Goal: Transaction & Acquisition: Purchase product/service

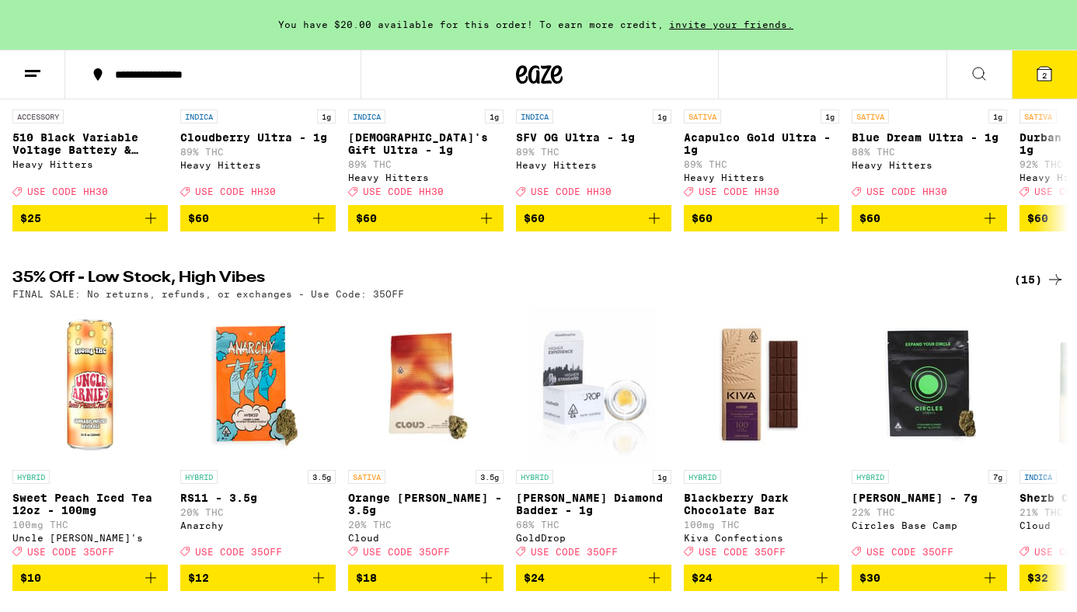
scroll to position [728, 0]
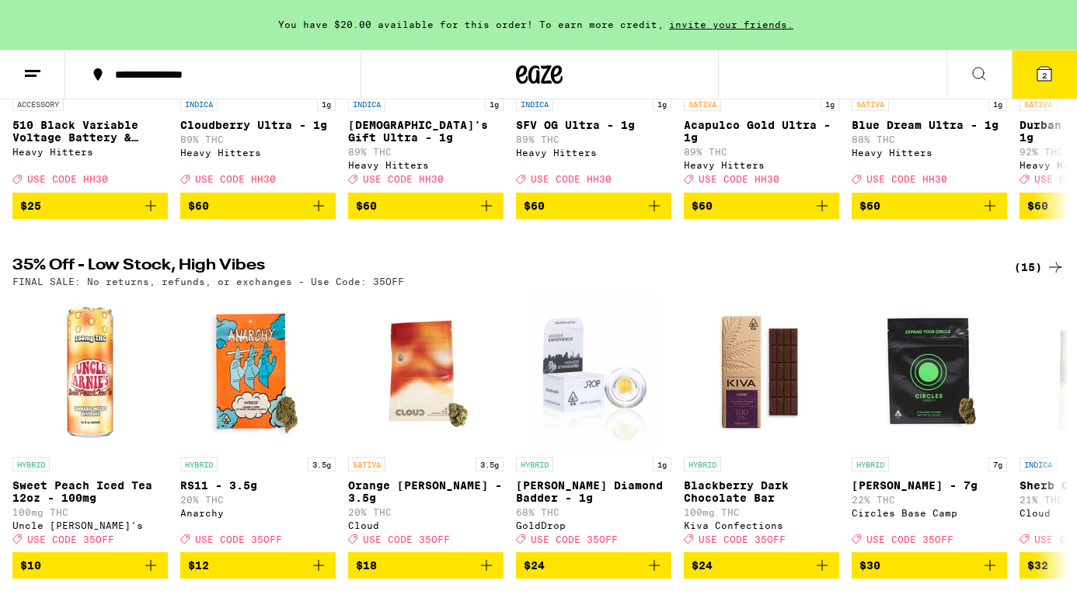
click at [1028, 277] on div "(15)" at bounding box center [1039, 267] width 50 height 19
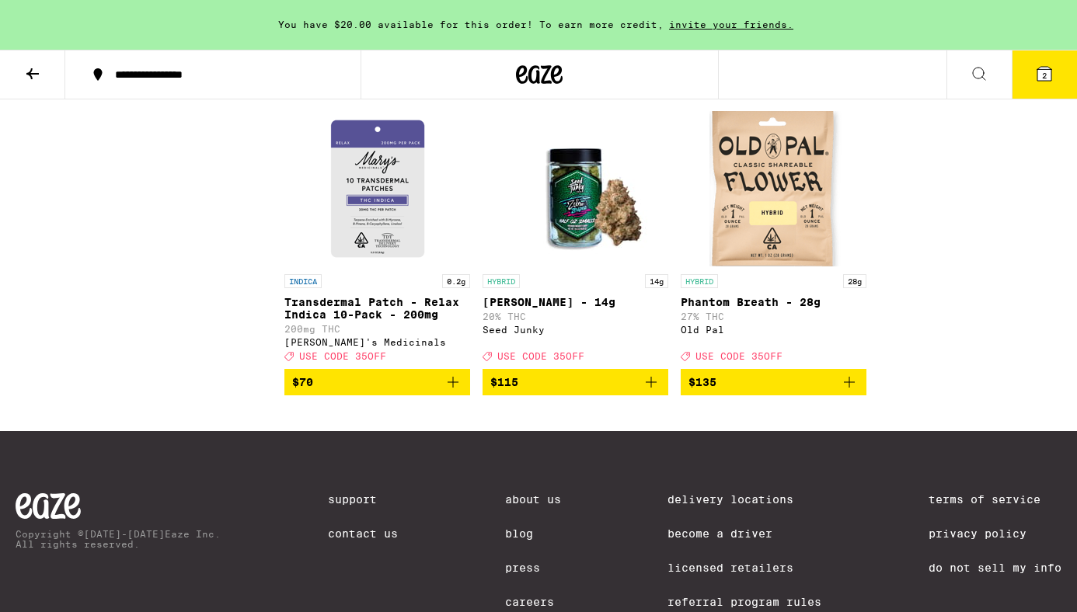
scroll to position [1041, 0]
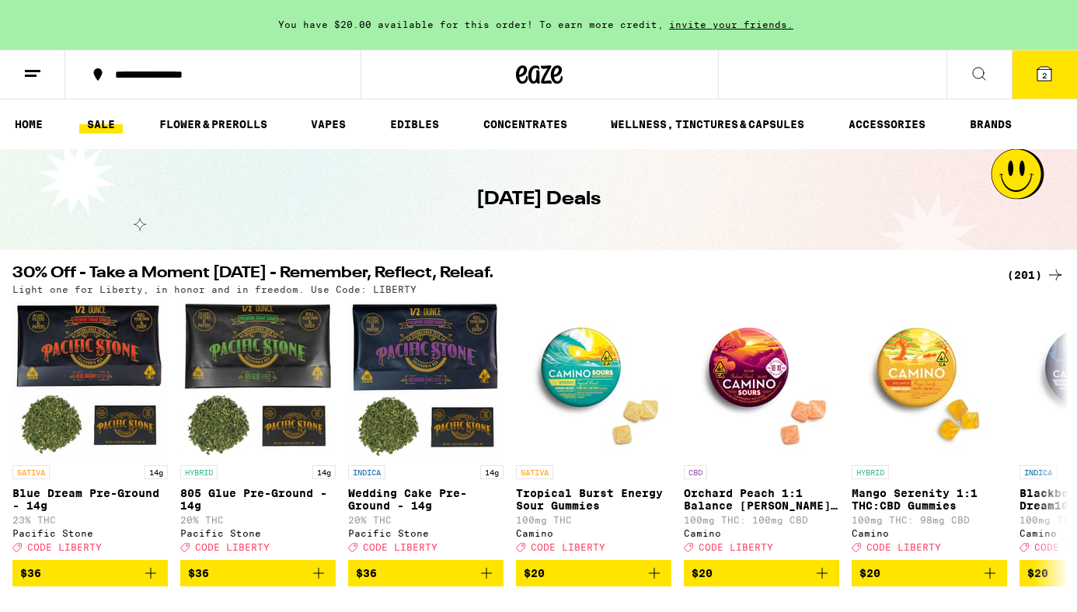
click at [1018, 269] on div "(201)" at bounding box center [1035, 275] width 57 height 19
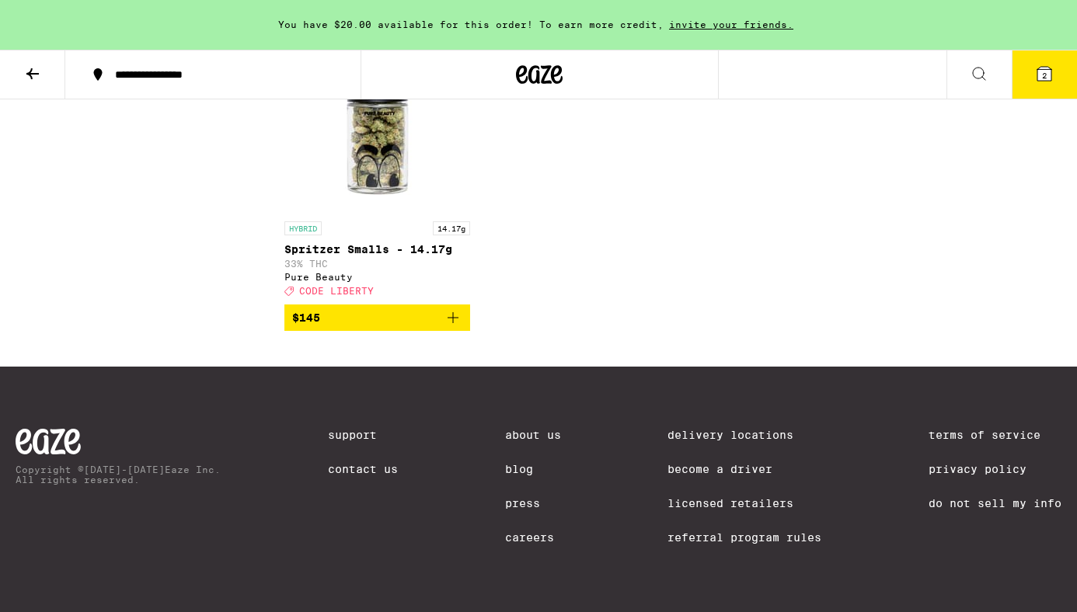
scroll to position [15246, 0]
